Goal: Information Seeking & Learning: Learn about a topic

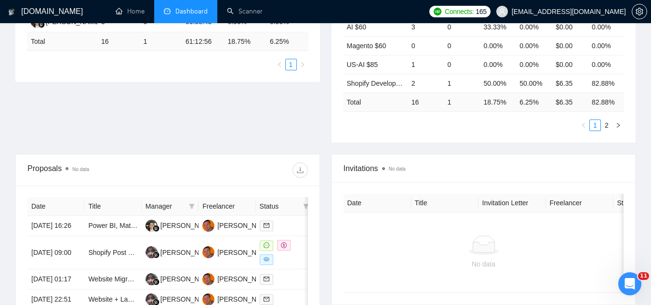
scroll to position [241, 0]
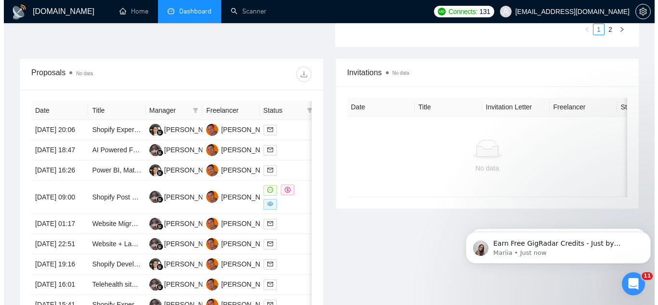
scroll to position [337, 0]
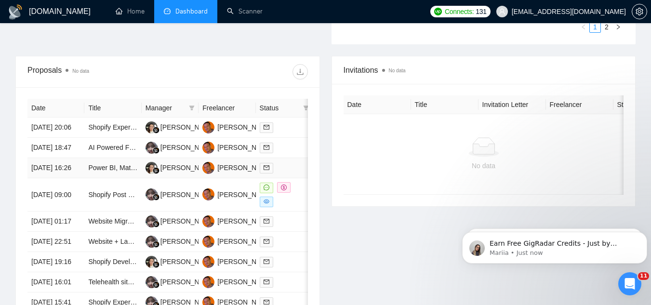
click at [116, 178] on td "Power BI, Matomo & GA4 Analytics Expert for Reporting & Dashboard Enhancements" at bounding box center [112, 168] width 57 height 20
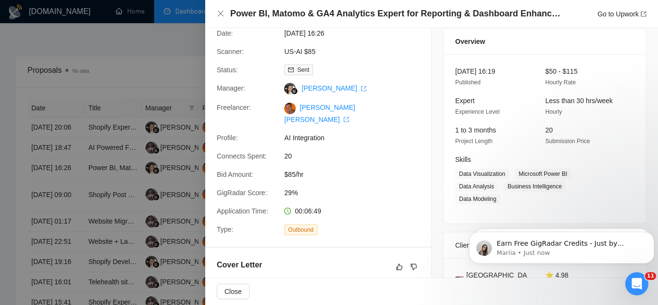
scroll to position [0, 0]
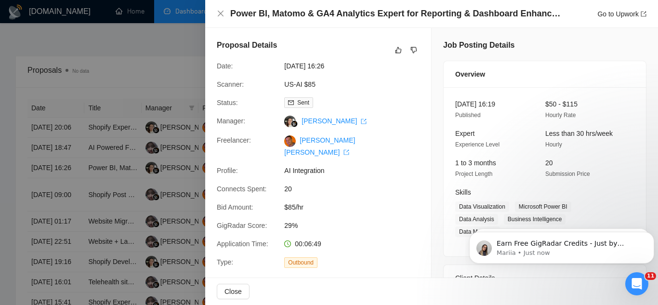
click at [179, 76] on div at bounding box center [329, 152] width 658 height 305
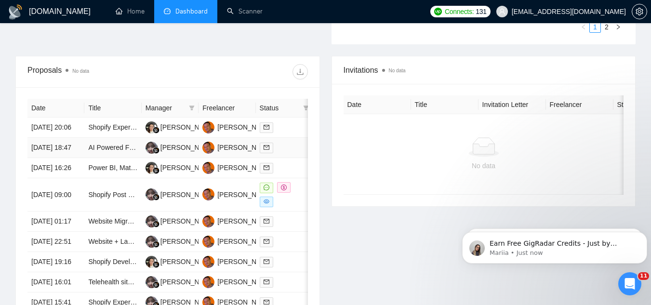
click at [116, 158] on td "AI Powered Full Stack Developer with AI Chatbot, AI Agent and AI Integration Ex…" at bounding box center [112, 148] width 57 height 20
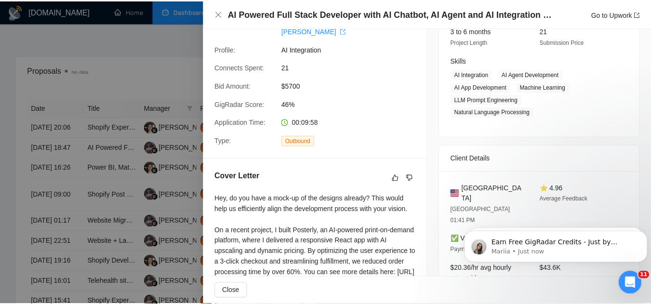
scroll to position [145, 0]
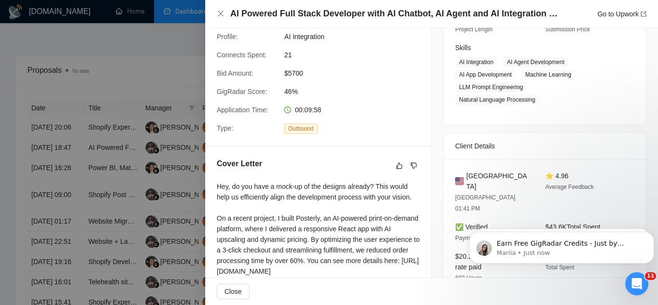
click at [165, 57] on div at bounding box center [329, 152] width 658 height 305
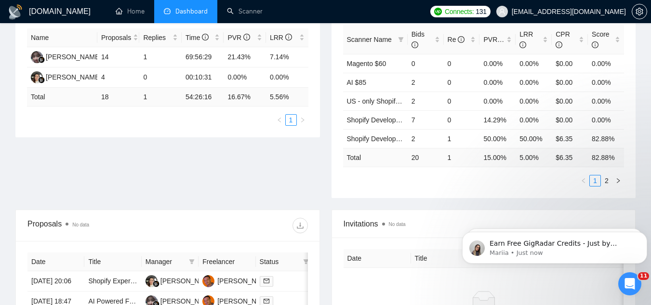
scroll to position [0, 0]
